Goal: Task Accomplishment & Management: Use online tool/utility

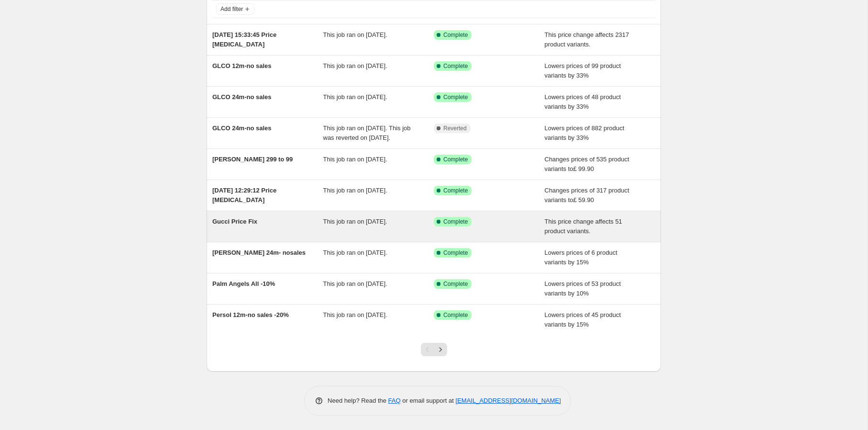
scroll to position [66, 0]
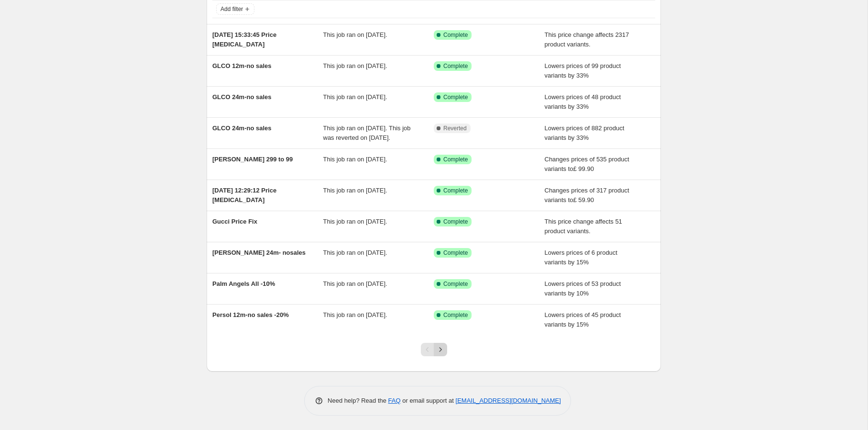
click at [444, 354] on icon "Next" at bounding box center [441, 349] width 10 height 10
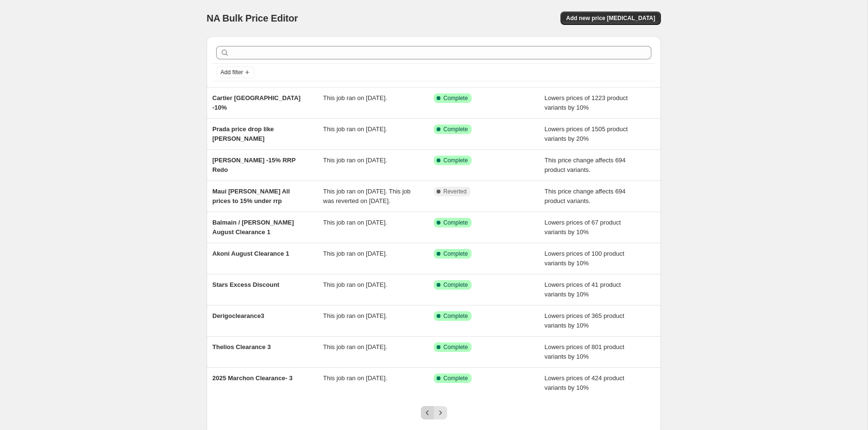
click at [427, 417] on icon "Previous" at bounding box center [428, 413] width 10 height 10
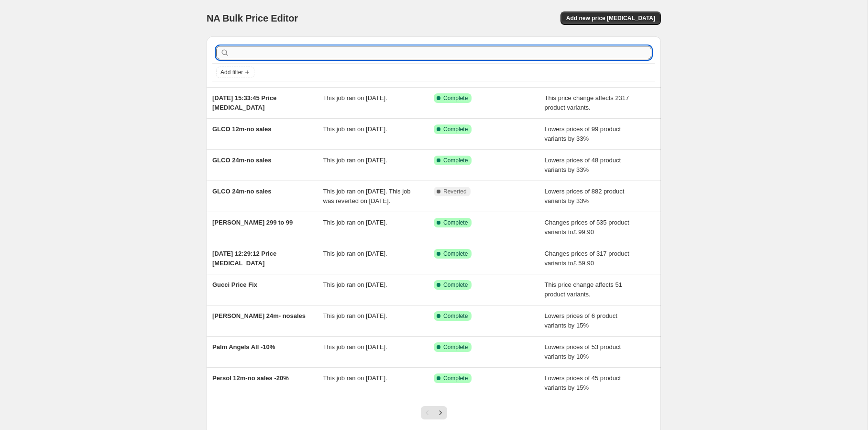
click at [299, 49] on input "text" at bounding box center [442, 52] width 420 height 13
type input "carolina"
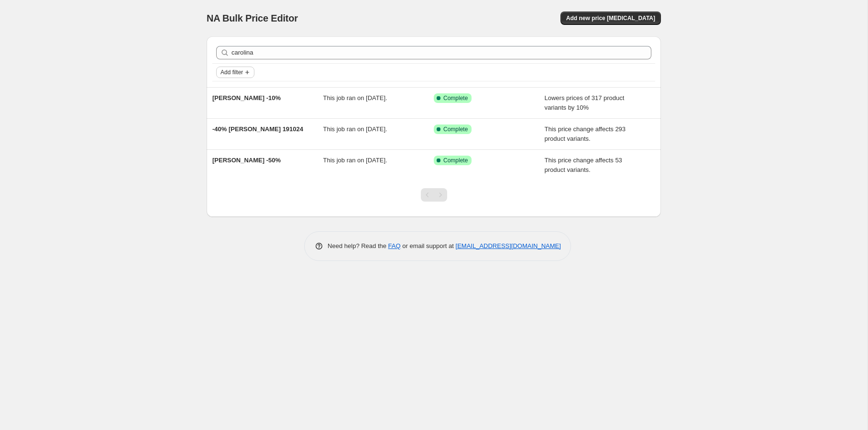
click at [253, 77] on div "carolina Clear Add filter" at bounding box center [434, 61] width 454 height 51
